Goal: Check status

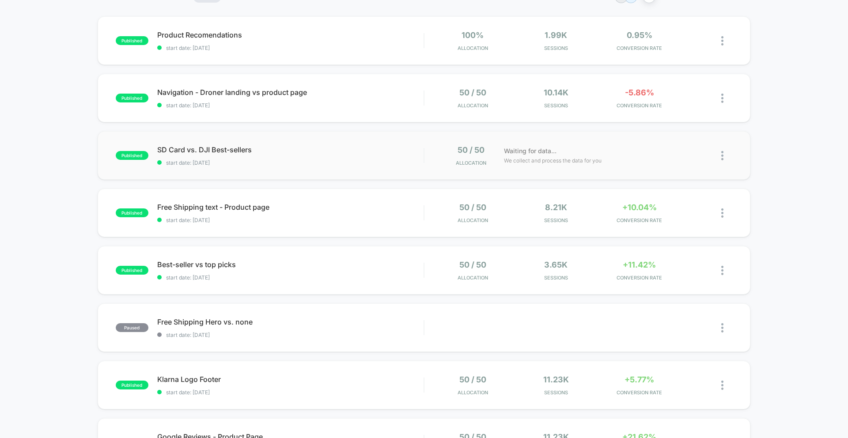
scroll to position [81, 0]
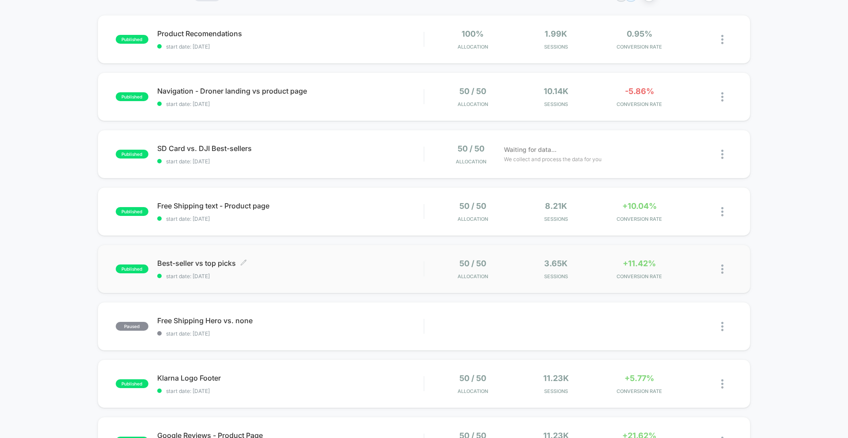
click at [263, 273] on div "Best-seller vs top picks Click to edit experience details Click to edit experie…" at bounding box center [290, 269] width 266 height 21
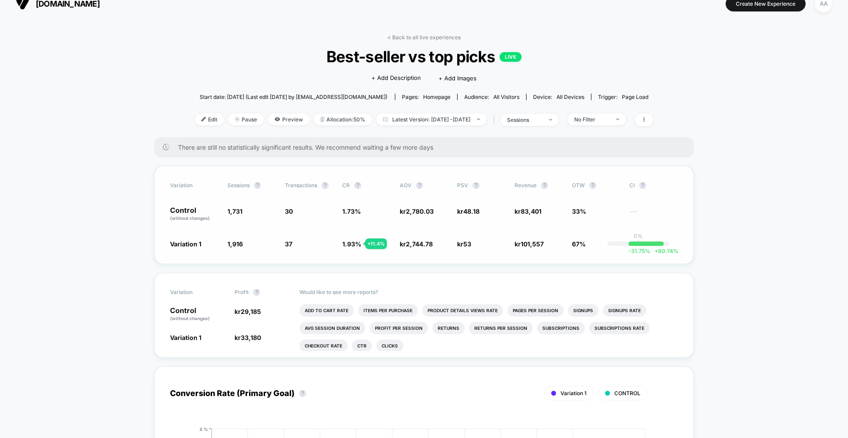
scroll to position [14, 0]
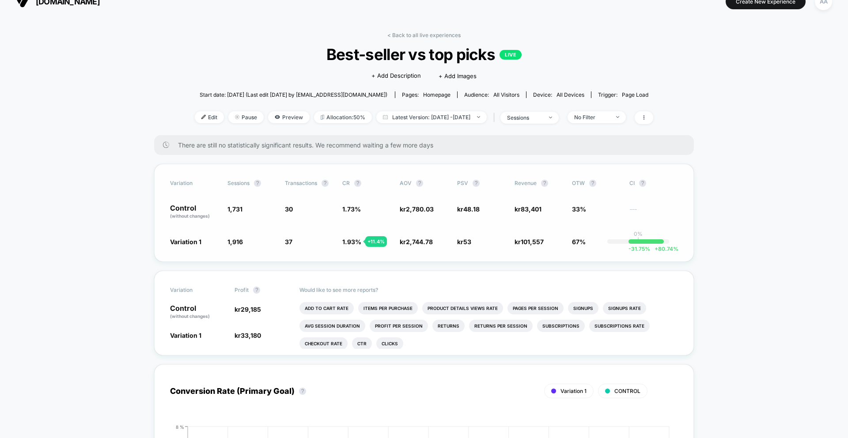
drag, startPoint x: 370, startPoint y: 239, endPoint x: 379, endPoint y: 217, distance: 22.8
click at [370, 238] on div "+ 11.4 %" at bounding box center [376, 241] width 22 height 11
